Goal: Transaction & Acquisition: Purchase product/service

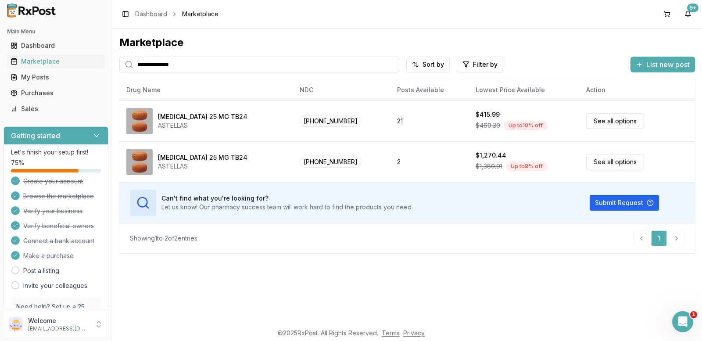
drag, startPoint x: 255, startPoint y: 66, endPoint x: 0, endPoint y: 10, distance: 260.9
click at [0, 12] on div "**********" at bounding box center [351, 170] width 702 height 341
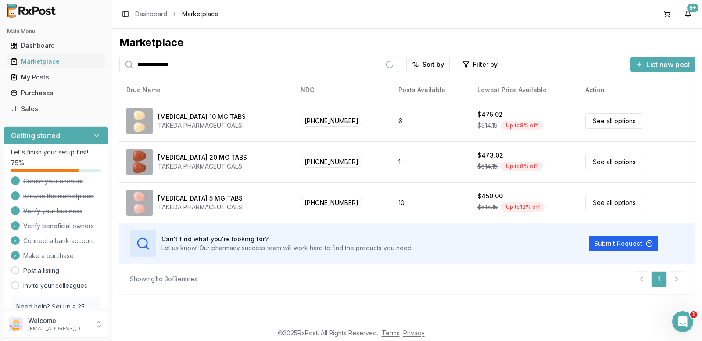
type input "**********"
click at [37, 95] on div "Purchases" at bounding box center [56, 93] width 91 height 9
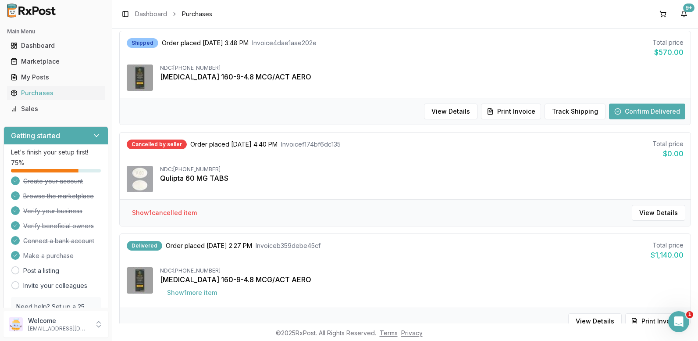
scroll to position [895, 0]
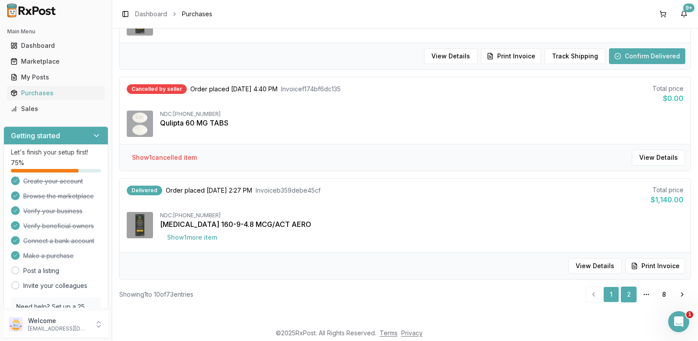
click at [621, 295] on link "2" at bounding box center [629, 294] width 16 height 16
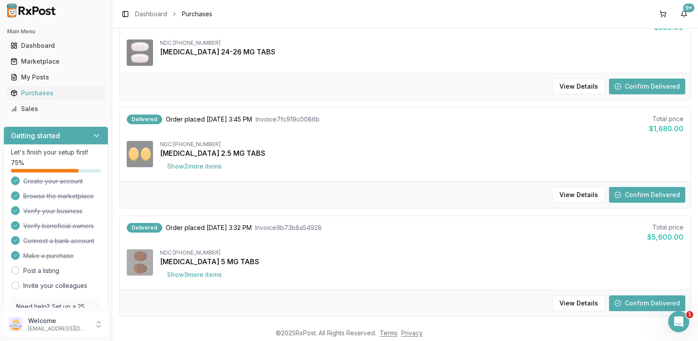
scroll to position [917, 0]
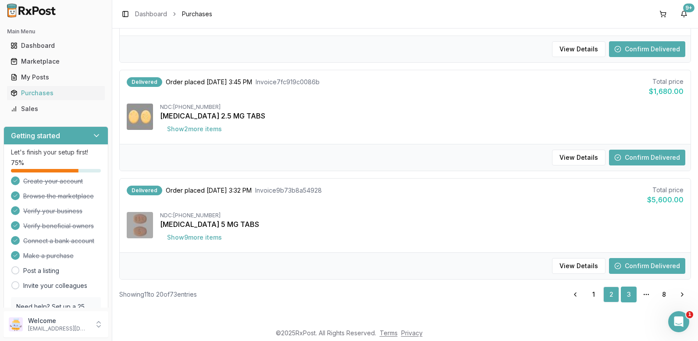
click at [627, 292] on link "3" at bounding box center [629, 294] width 16 height 16
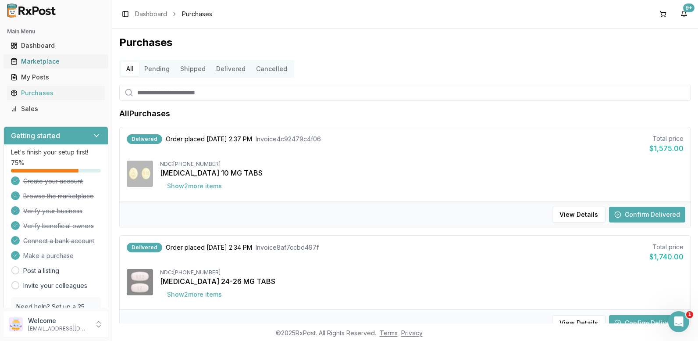
click at [58, 63] on div "Marketplace" at bounding box center [56, 61] width 91 height 9
click at [164, 96] on input "search" at bounding box center [405, 93] width 572 height 16
type input "**"
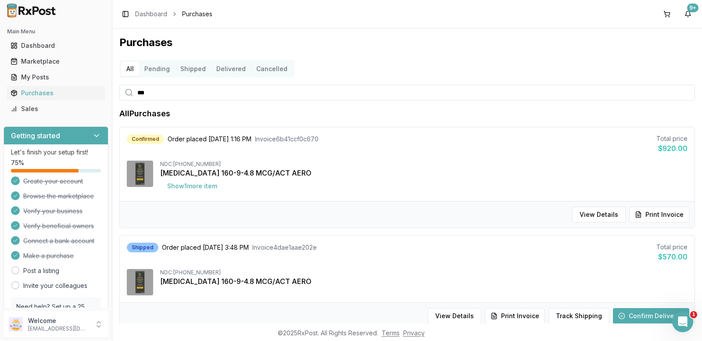
click at [162, 92] on input "***" at bounding box center [406, 93] width 575 height 16
type input "**********"
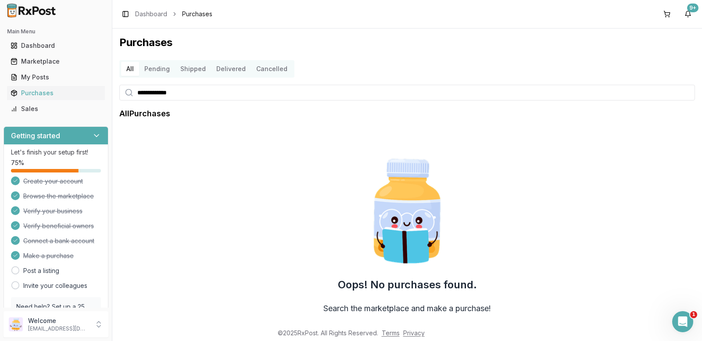
click at [215, 97] on input "**********" at bounding box center [406, 93] width 575 height 16
click at [39, 62] on div "Marketplace" at bounding box center [56, 61] width 91 height 9
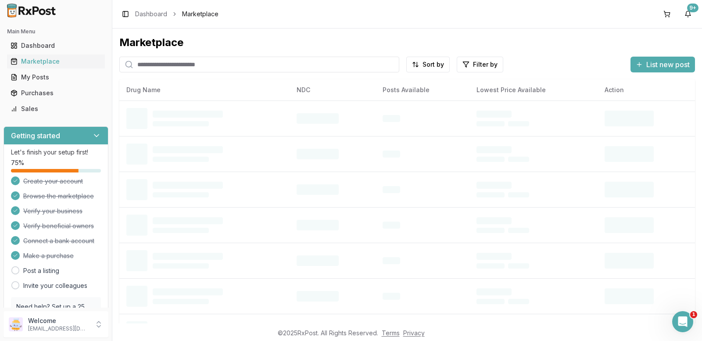
click at [146, 65] on input "search" at bounding box center [259, 65] width 280 height 16
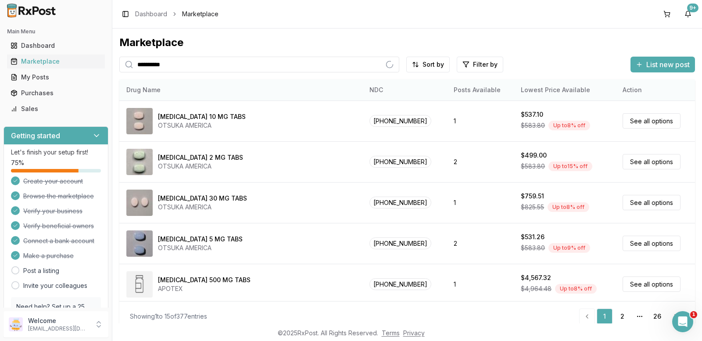
type input "**********"
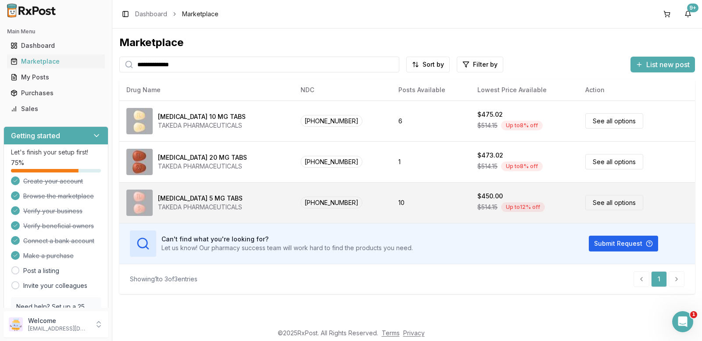
click at [589, 201] on link "See all options" at bounding box center [614, 202] width 58 height 15
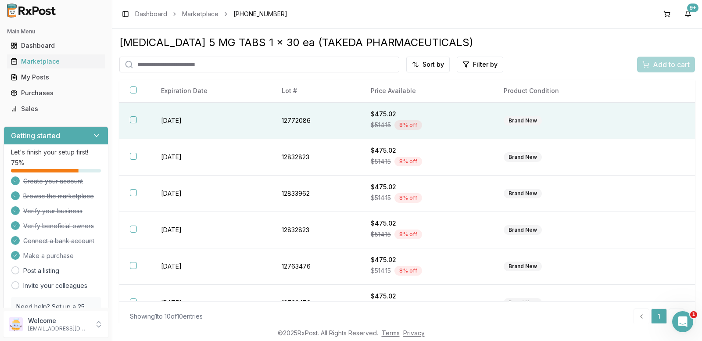
click at [134, 118] on button "button" at bounding box center [133, 119] width 7 height 7
click at [668, 65] on span "Add to cart" at bounding box center [671, 64] width 37 height 11
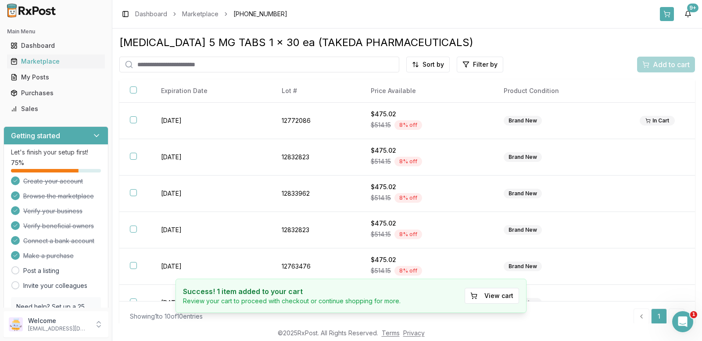
click at [665, 15] on button at bounding box center [667, 14] width 14 height 14
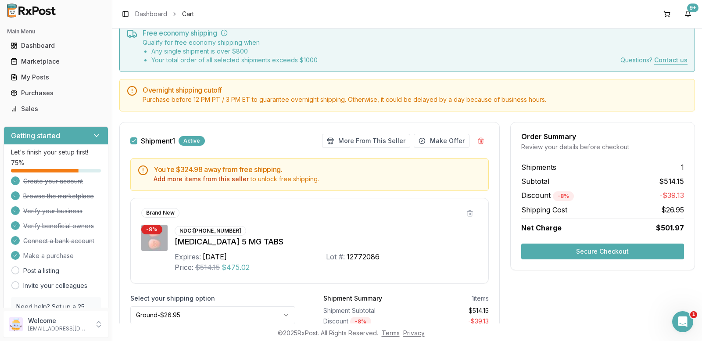
scroll to position [88, 0]
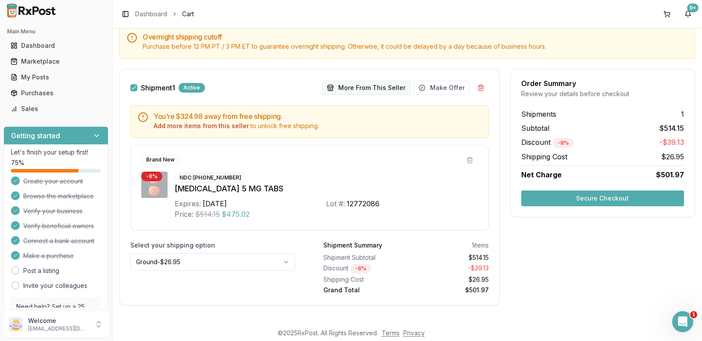
click at [357, 88] on button "More From This Seller" at bounding box center [366, 88] width 88 height 14
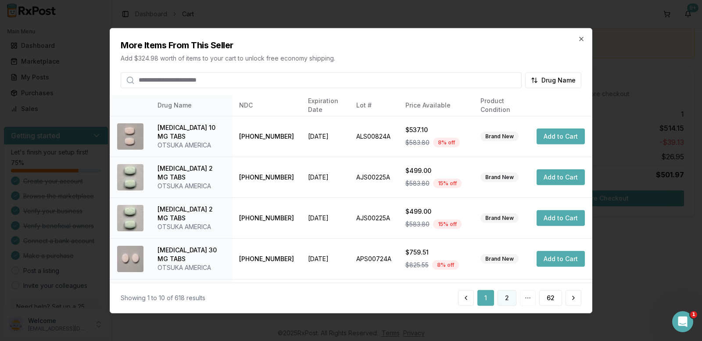
click at [510, 296] on button "2" at bounding box center [506, 298] width 19 height 16
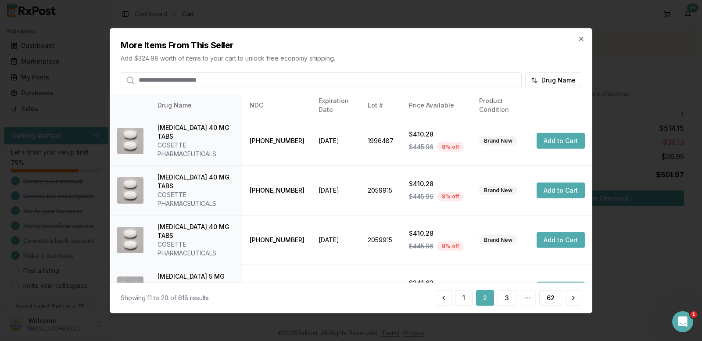
click at [510, 296] on button "3" at bounding box center [506, 298] width 19 height 16
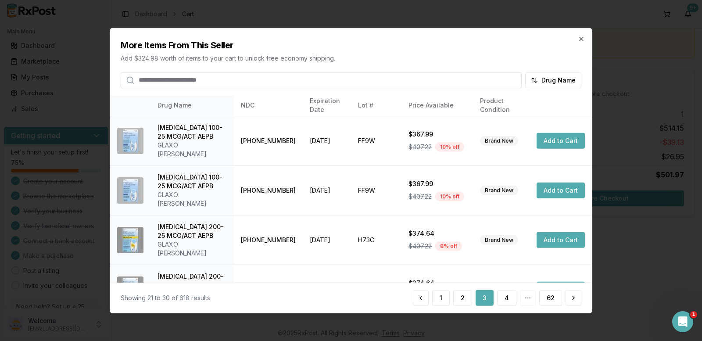
click at [510, 296] on button "4" at bounding box center [506, 298] width 19 height 16
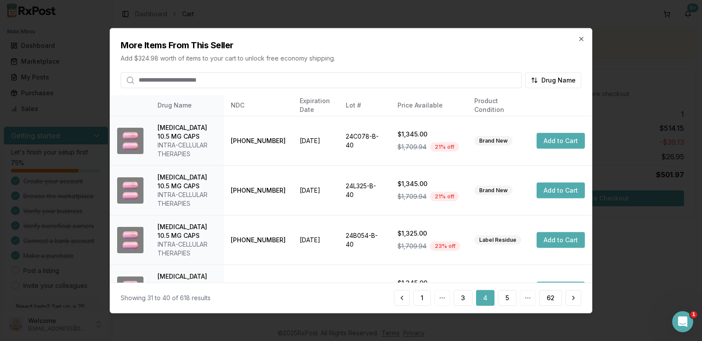
click at [510, 296] on button "5" at bounding box center [507, 298] width 18 height 16
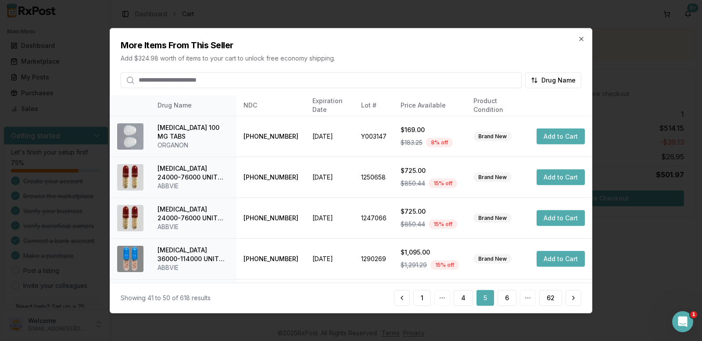
click at [510, 296] on button "6" at bounding box center [506, 298] width 19 height 16
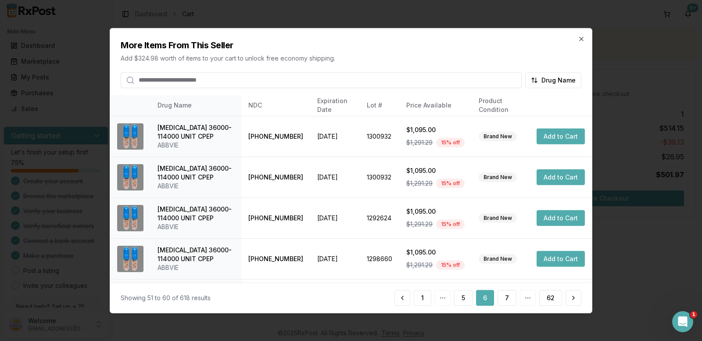
click at [510, 296] on button "7" at bounding box center [506, 298] width 19 height 16
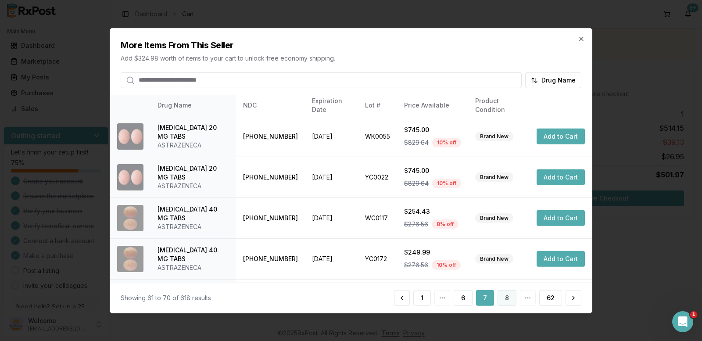
click at [510, 296] on button "8" at bounding box center [506, 298] width 19 height 16
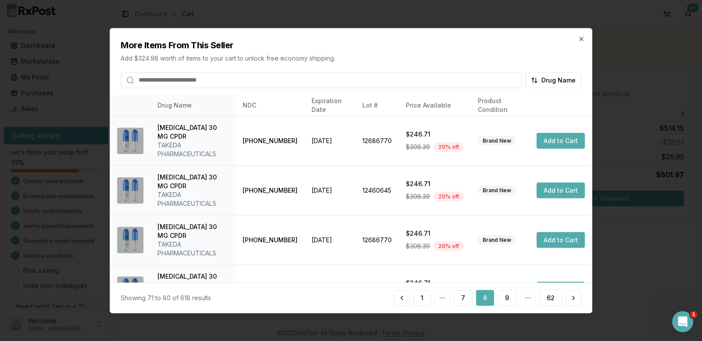
click at [271, 77] on input "search" at bounding box center [321, 80] width 401 height 16
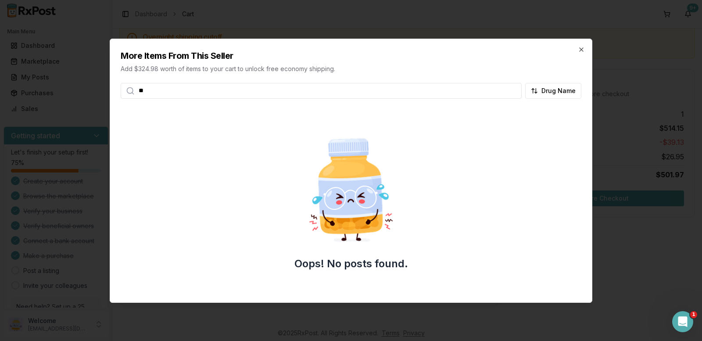
type input "*"
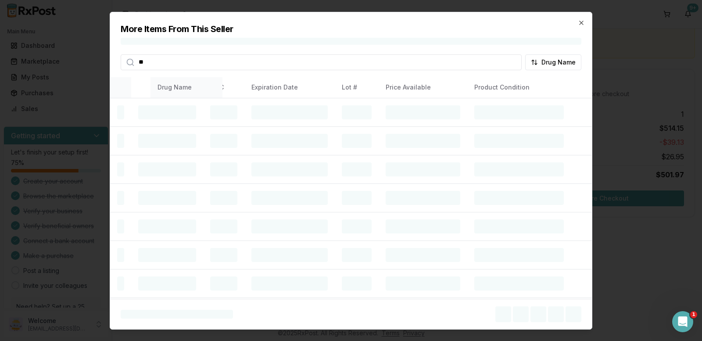
type input "*"
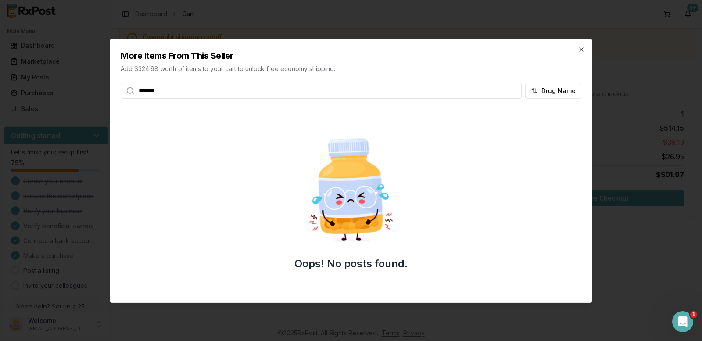
drag, startPoint x: 189, startPoint y: 96, endPoint x: 35, endPoint y: 77, distance: 155.9
click at [43, 79] on body "Main Menu Dashboard Marketplace My Posts Purchases Sales Getting started Let's …" at bounding box center [351, 170] width 702 height 341
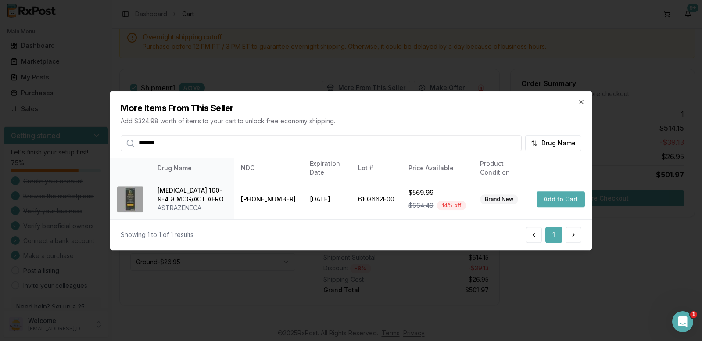
drag, startPoint x: 175, startPoint y: 147, endPoint x: 98, endPoint y: 135, distance: 77.3
click at [99, 135] on body "Main Menu Dashboard Marketplace My Posts Purchases Sales Getting started Let's …" at bounding box center [351, 170] width 702 height 341
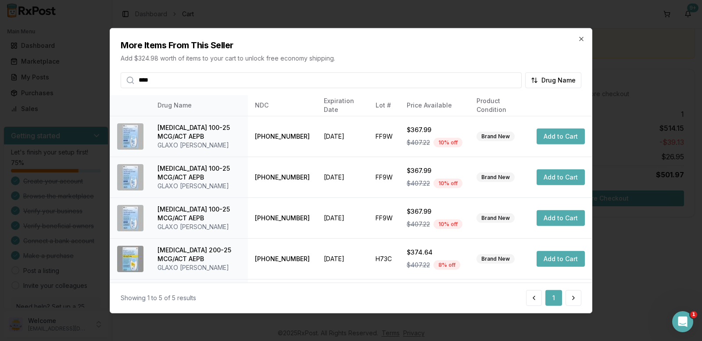
type input "****"
click at [580, 39] on icon "button" at bounding box center [581, 38] width 7 height 7
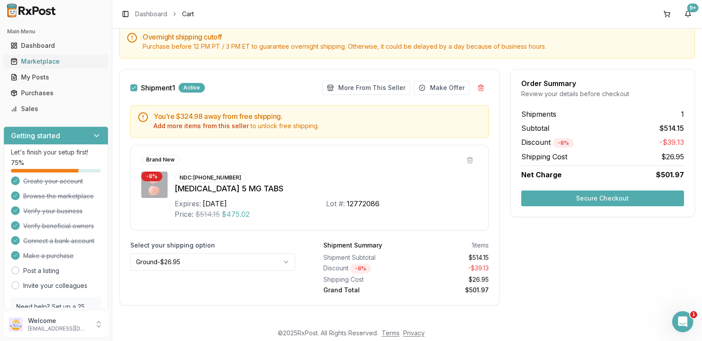
click at [43, 56] on link "Marketplace" at bounding box center [56, 62] width 98 height 16
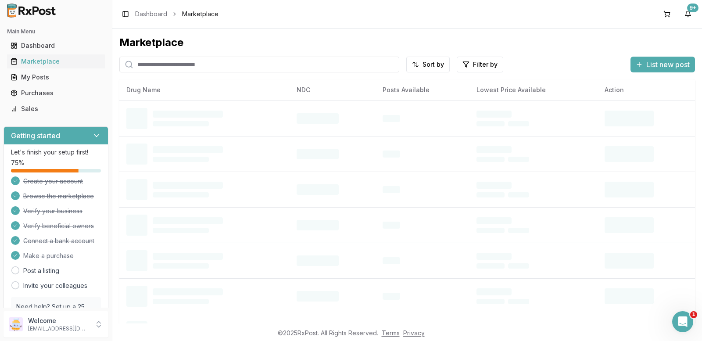
click at [214, 65] on input "search" at bounding box center [259, 65] width 280 height 16
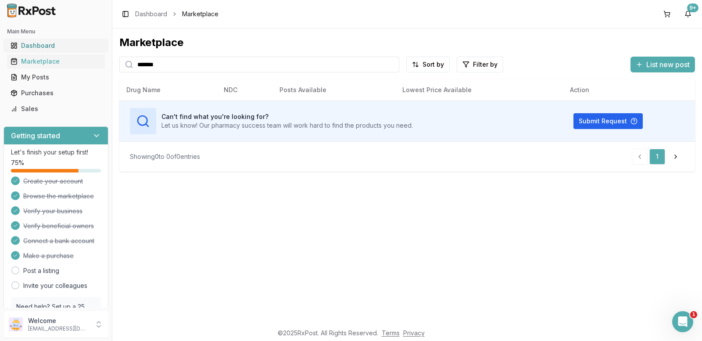
drag, startPoint x: 178, startPoint y: 69, endPoint x: 33, endPoint y: 50, distance: 146.4
click at [33, 50] on div "Main Menu Dashboard Marketplace My Posts Purchases Sales Getting started Let's …" at bounding box center [351, 170] width 702 height 341
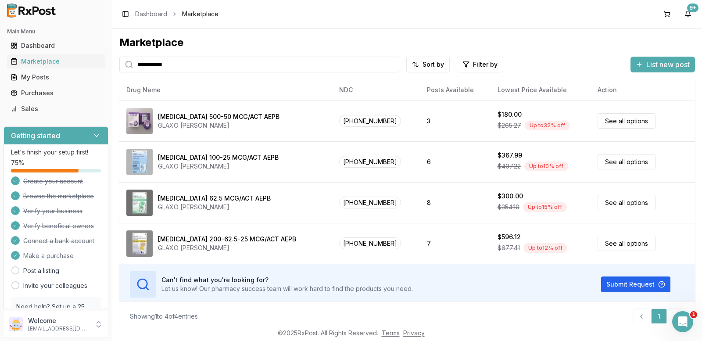
type input "**********"
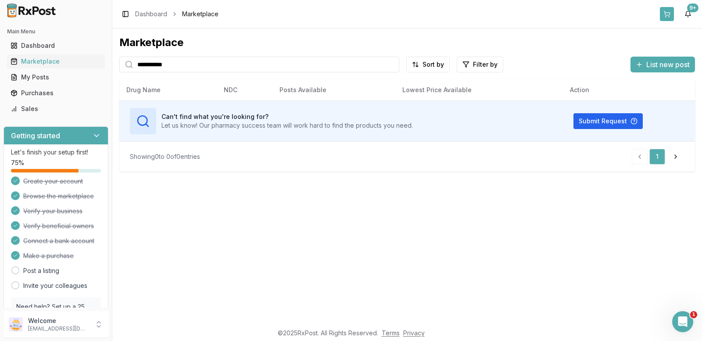
click at [666, 15] on button at bounding box center [667, 14] width 14 height 14
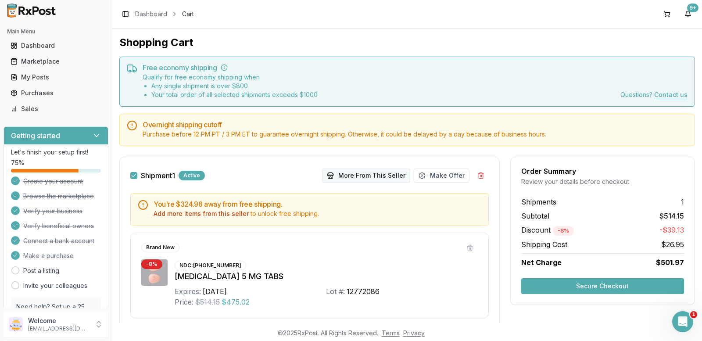
click at [371, 176] on button "More From This Seller" at bounding box center [366, 175] width 88 height 14
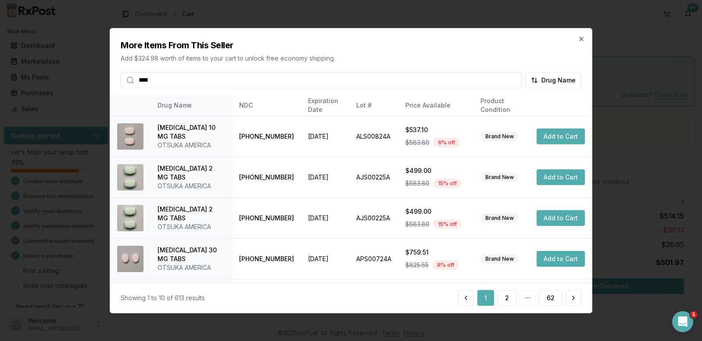
type input "****"
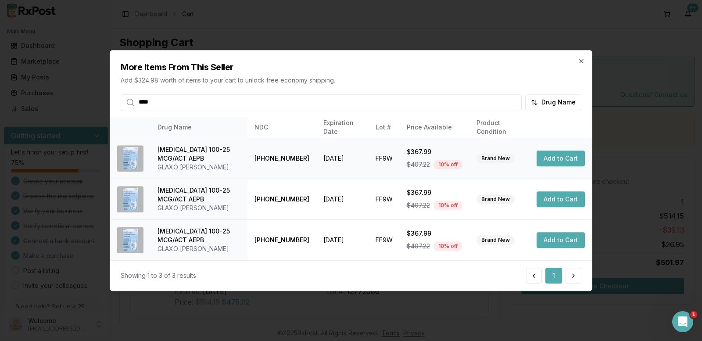
click at [558, 157] on button "Add to Cart" at bounding box center [560, 158] width 48 height 16
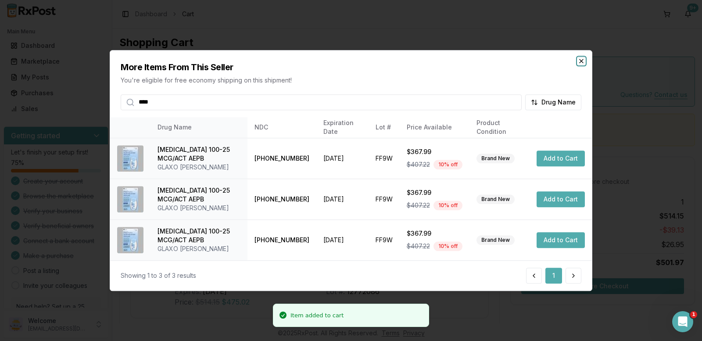
click at [583, 62] on icon "button" at bounding box center [581, 61] width 4 height 4
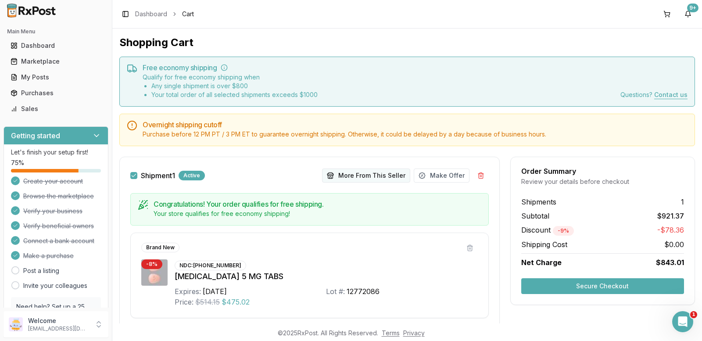
click at [371, 172] on button "More From This Seller" at bounding box center [366, 175] width 88 height 14
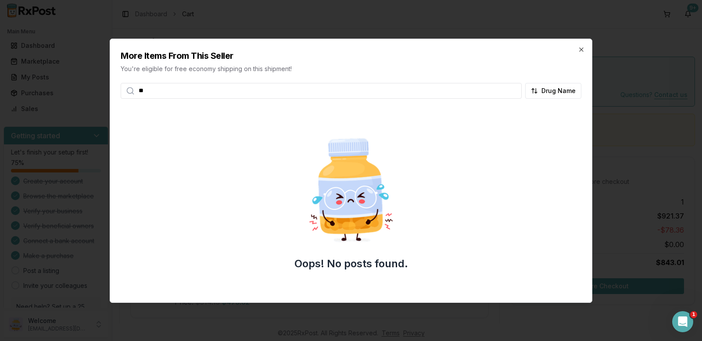
type input "*"
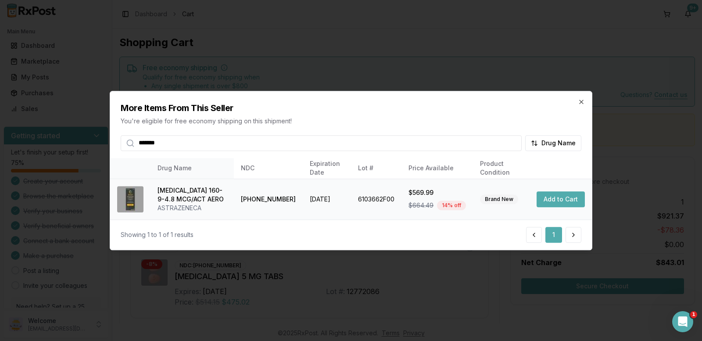
type input "*******"
click at [548, 199] on button "Add to Cart" at bounding box center [560, 199] width 48 height 16
click at [560, 197] on button "Add to Cart" at bounding box center [560, 199] width 48 height 16
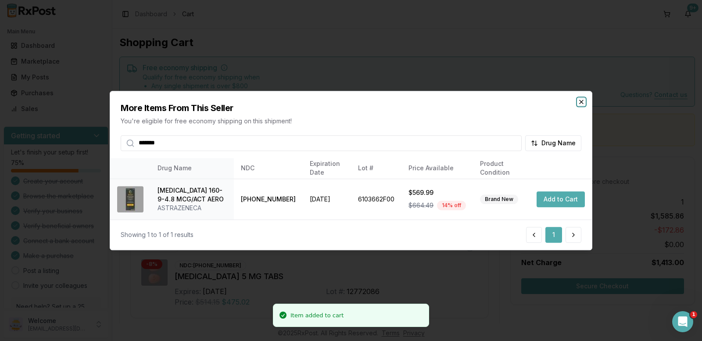
click at [581, 102] on icon "button" at bounding box center [581, 102] width 4 height 4
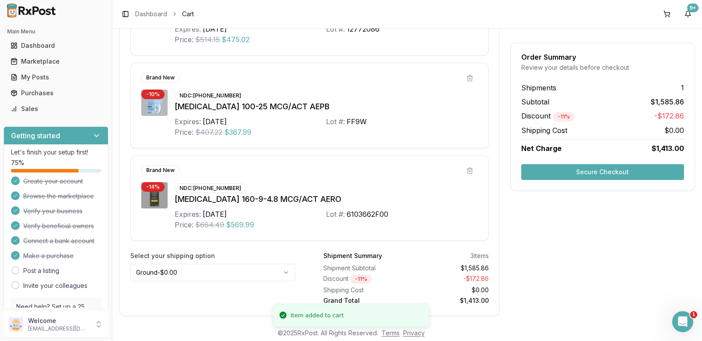
scroll to position [263, 0]
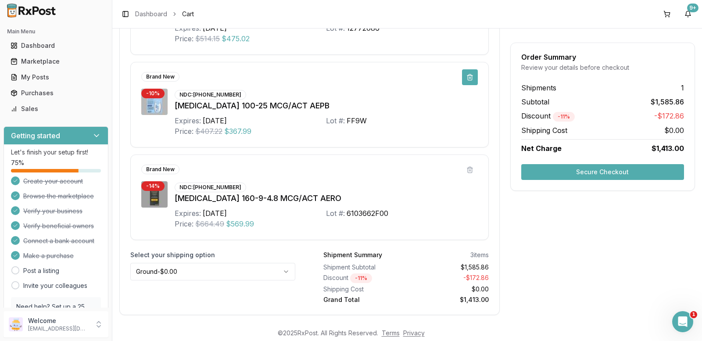
click at [465, 79] on button at bounding box center [470, 77] width 16 height 16
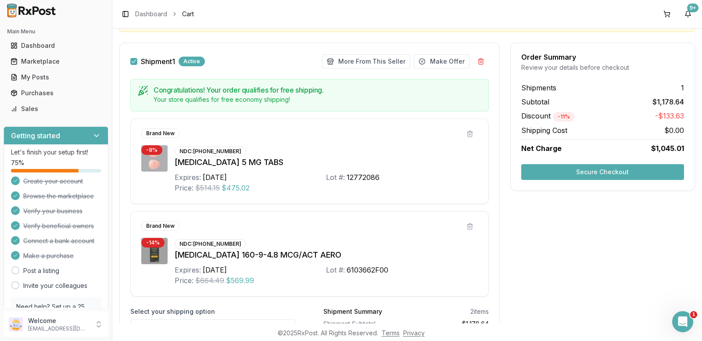
scroll to position [187, 0]
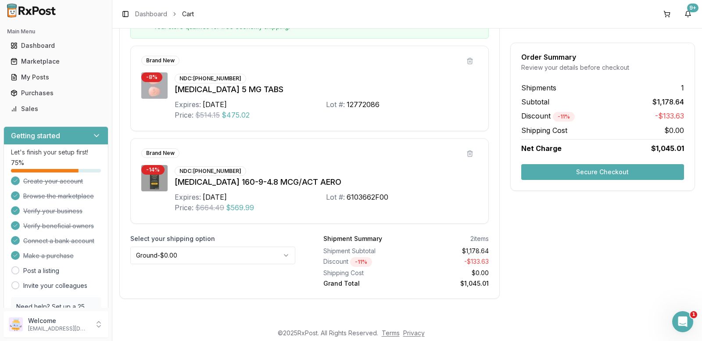
click at [597, 170] on button "Secure Checkout" at bounding box center [602, 172] width 163 height 16
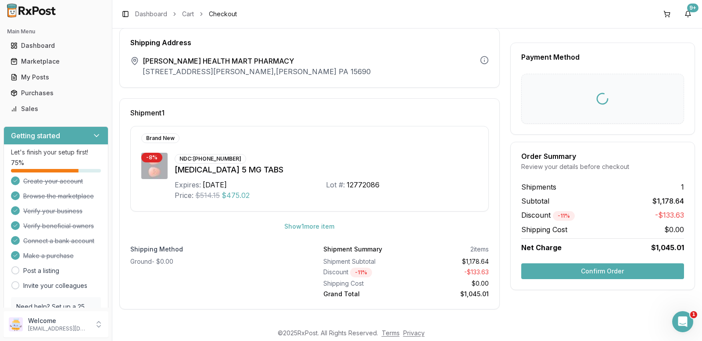
scroll to position [29, 0]
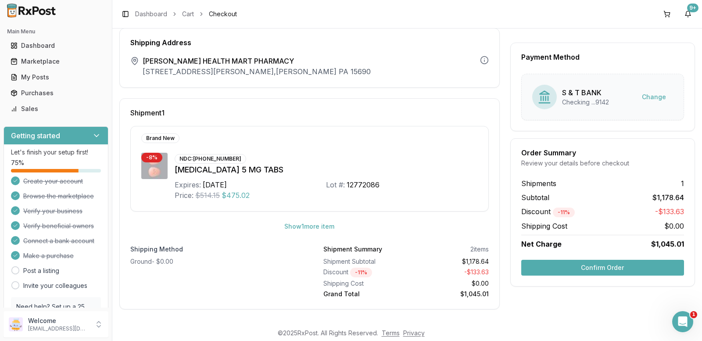
click at [599, 269] on button "Confirm Order" at bounding box center [602, 268] width 163 height 16
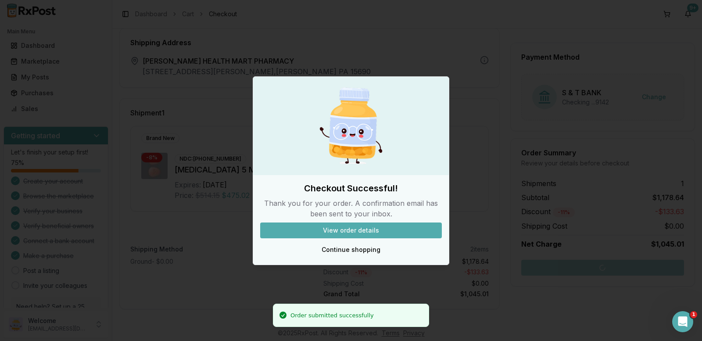
click at [389, 227] on button "View order details" at bounding box center [351, 230] width 182 height 16
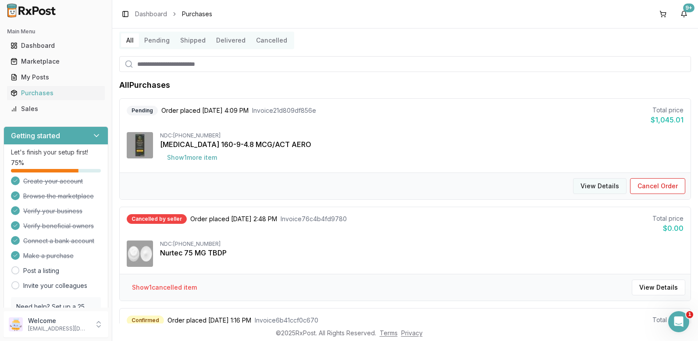
click at [601, 187] on button "View Details" at bounding box center [600, 186] width 54 height 16
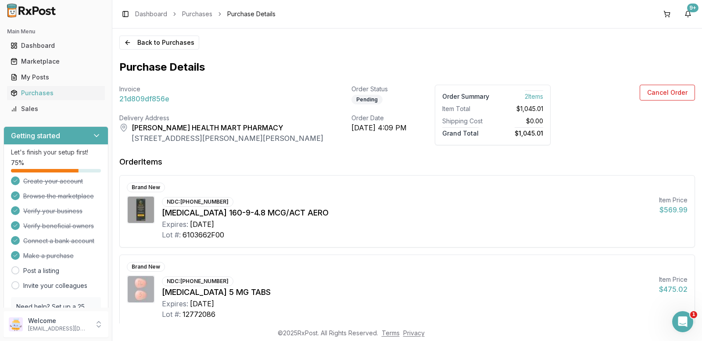
scroll to position [28, 0]
